Goal: Transaction & Acquisition: Purchase product/service

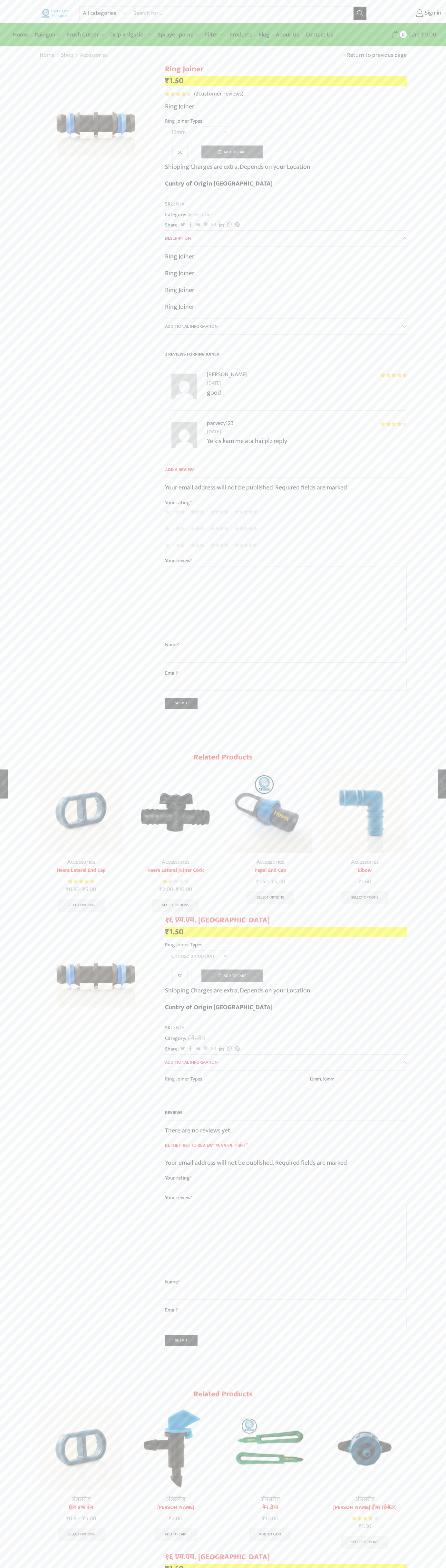
select select "12mm"
type input "Google Storebot"
click at [232, 152] on button "Add to cart" at bounding box center [232, 152] width 61 height 13
click at [411, 35] on span "Cart" at bounding box center [410, 35] width 13 height 9
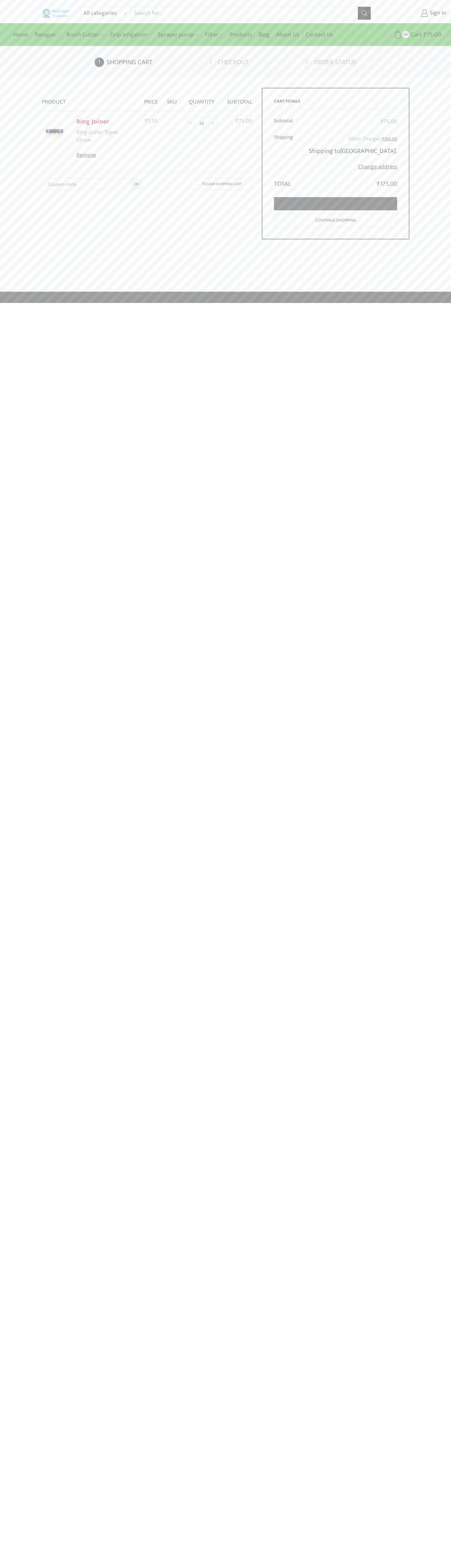
click at [336, 204] on link "Proceed to checkout" at bounding box center [336, 203] width 123 height 13
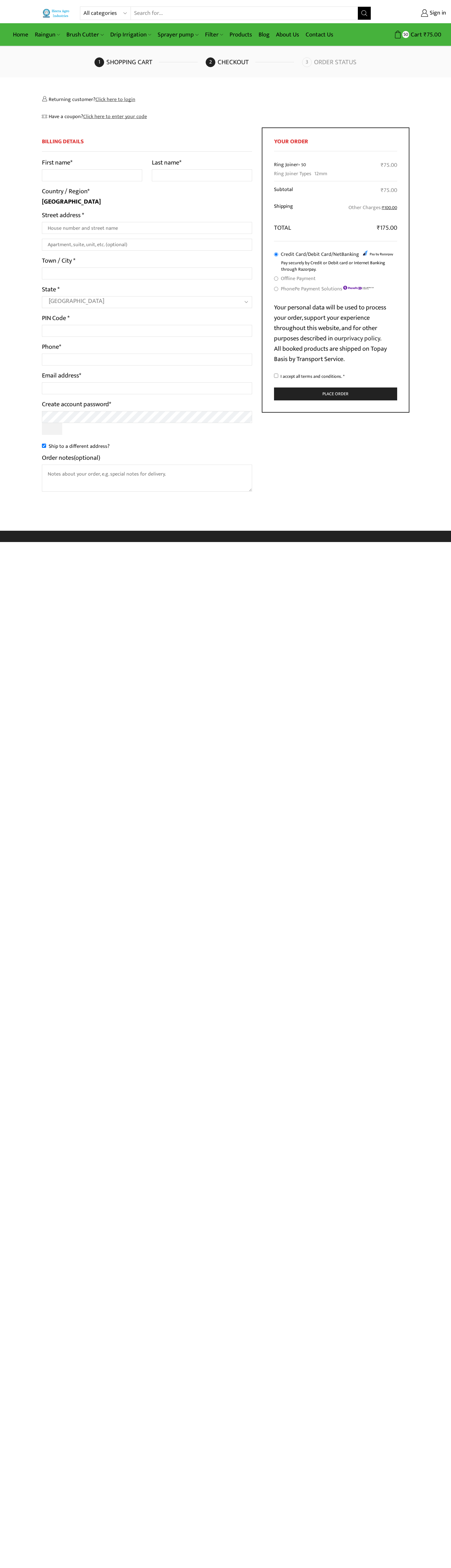
select select "MH"
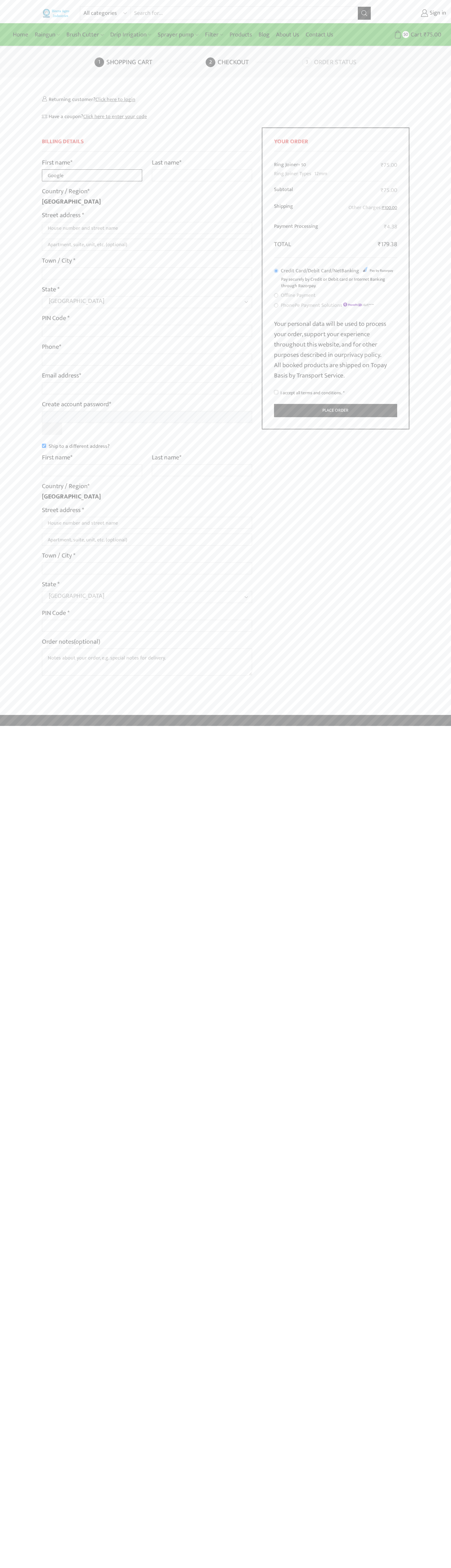
type input "Google"
type input "Storebot"
type input "1600 Amphitheatre Parkway"
type input "First floor"
type input "mountain view"
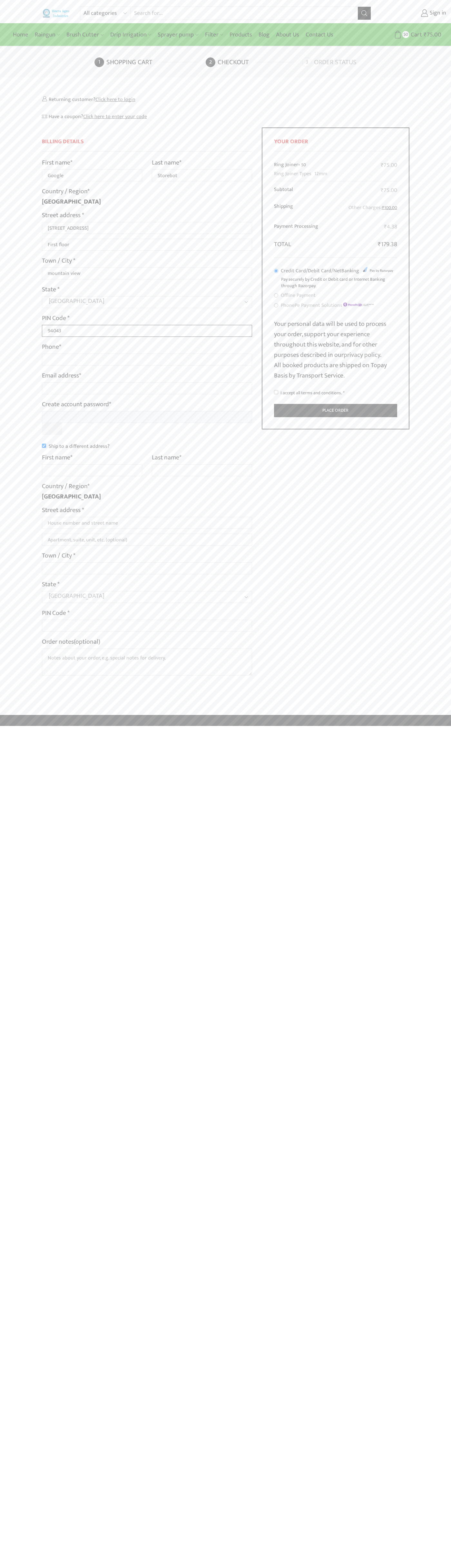
type input "94043"
type input "08067218000"
type input "johnsmith005@storebotmail.joonix.net"
click at [44, 446] on input "Ship to a different address?" at bounding box center [44, 446] width 4 height 4
checkbox input "false"
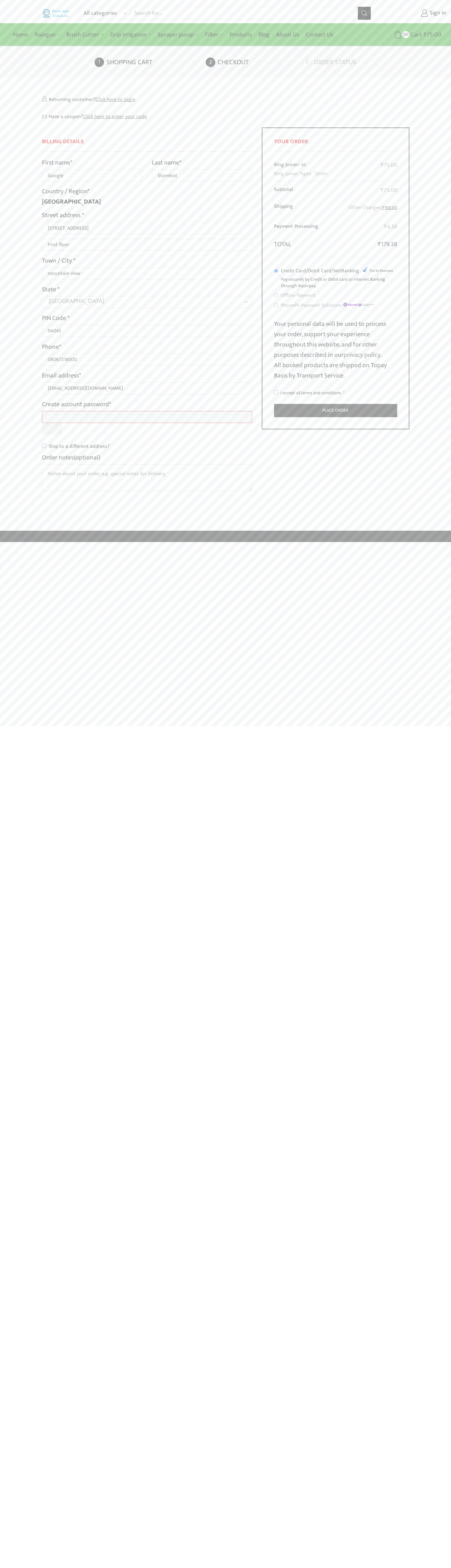
click at [276, 392] on input "I accept all terms and conditions. *" at bounding box center [276, 392] width 4 height 4
checkbox input "true"
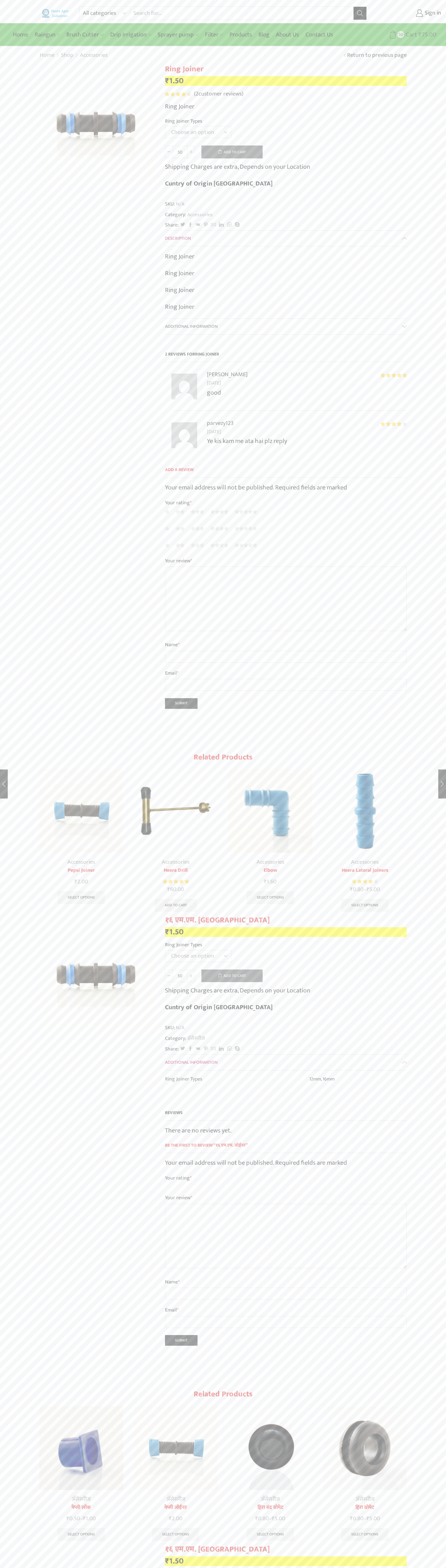
click at [405, 35] on span "Cart" at bounding box center [410, 35] width 13 height 9
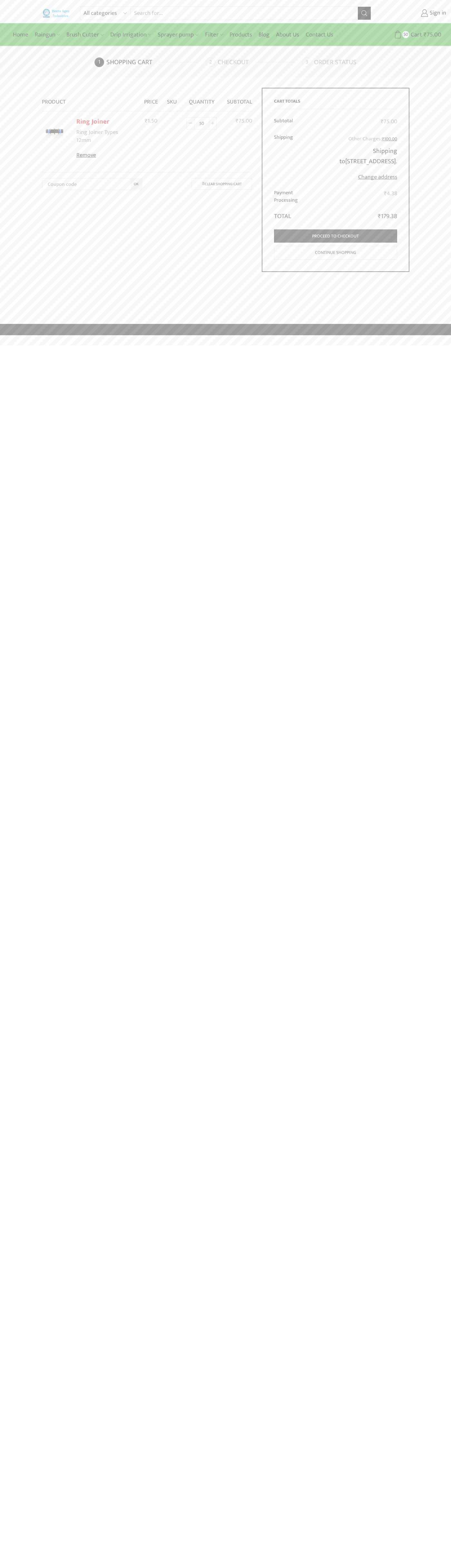
click at [106, 156] on link "Remove" at bounding box center [106, 156] width 59 height 9
